Goal: Task Accomplishment & Management: Manage account settings

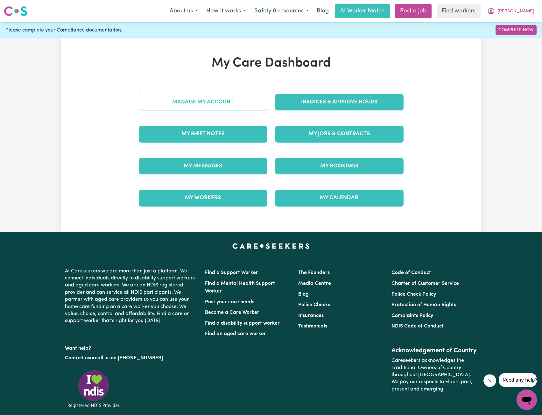
click at [241, 106] on link "Manage My Account" at bounding box center [203, 102] width 129 height 17
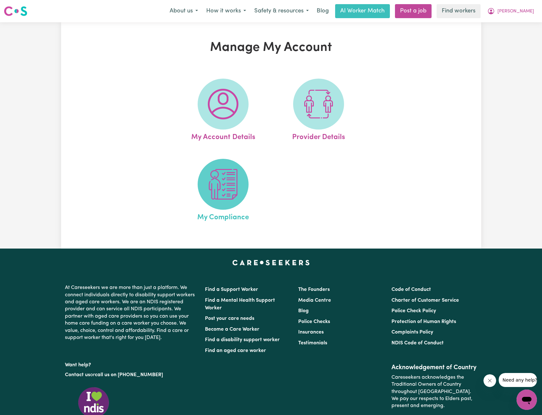
click at [227, 194] on img at bounding box center [223, 184] width 31 height 31
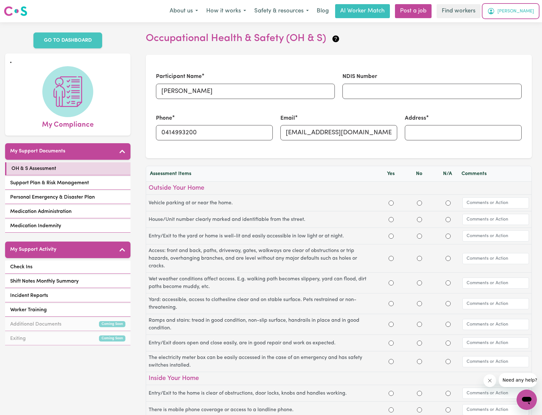
click at [520, 10] on button "[PERSON_NAME]" at bounding box center [510, 10] width 55 height 13
click at [515, 19] on link "My Dashboard" at bounding box center [513, 25] width 50 height 12
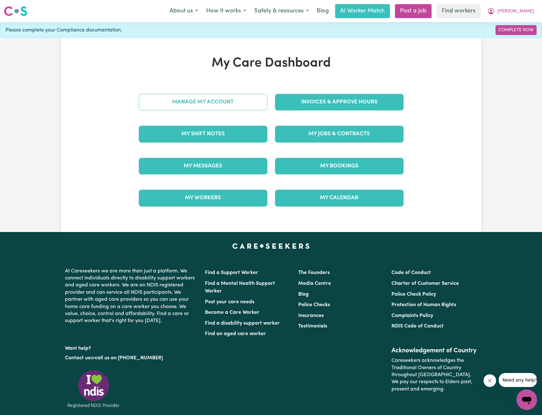
click at [236, 100] on link "Manage My Account" at bounding box center [203, 102] width 129 height 17
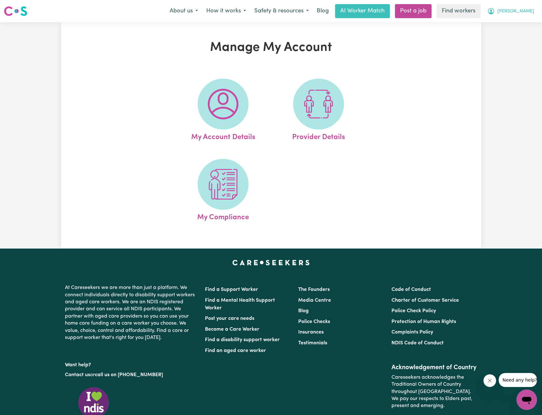
click at [520, 12] on button "[PERSON_NAME]" at bounding box center [510, 10] width 55 height 13
click at [507, 34] on link "Logout" at bounding box center [513, 37] width 50 height 12
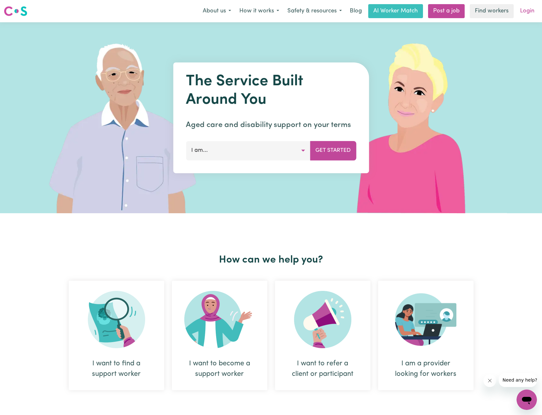
click at [524, 12] on link "Login" at bounding box center [527, 11] width 22 height 14
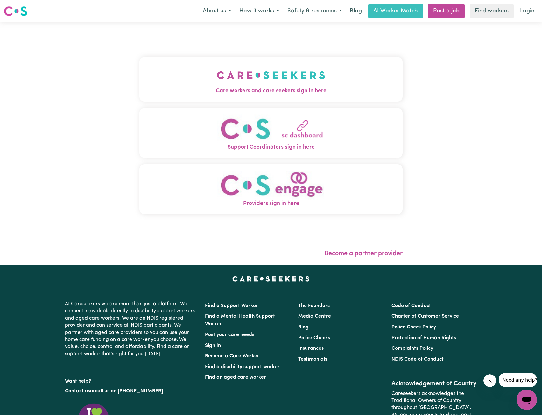
click at [246, 73] on img "Care workers and care seekers sign in here" at bounding box center [271, 75] width 109 height 24
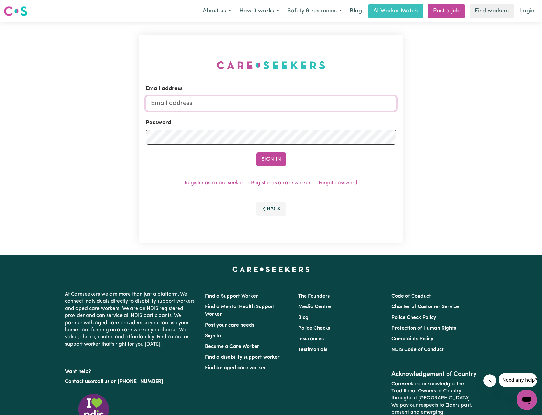
click at [278, 103] on input "Email address" at bounding box center [271, 103] width 251 height 15
drag, startPoint x: 184, startPoint y: 104, endPoint x: 281, endPoint y: 126, distance: 99.7
click at [299, 108] on input "[EMAIL_ADDRESS][PERSON_NAME][DOMAIN_NAME]" at bounding box center [271, 103] width 251 height 15
type input "[EMAIL_ADDRESS][PERSON_NAME][DOMAIN_NAME]"
click at [271, 156] on button "Sign In" at bounding box center [271, 159] width 31 height 14
